Goal: Information Seeking & Learning: Learn about a topic

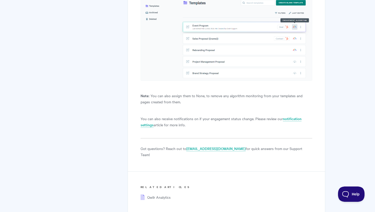
scroll to position [2204, 0]
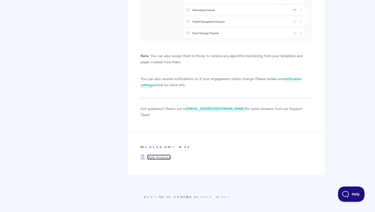
drag, startPoint x: 166, startPoint y: 156, endPoint x: 190, endPoint y: 155, distance: 24.0
click at [166, 156] on span "Qwilr Analytics" at bounding box center [158, 157] width 23 height 5
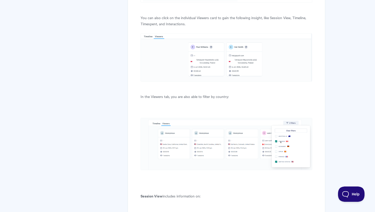
scroll to position [764, 0]
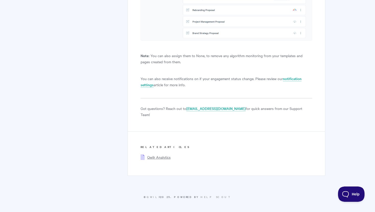
click at [162, 158] on span "Qwilr Analytics" at bounding box center [158, 157] width 23 height 5
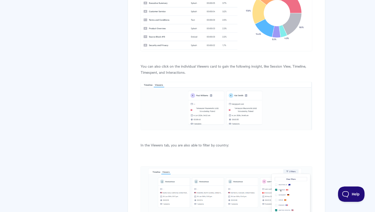
scroll to position [711, 0]
